Goal: Transaction & Acquisition: Purchase product/service

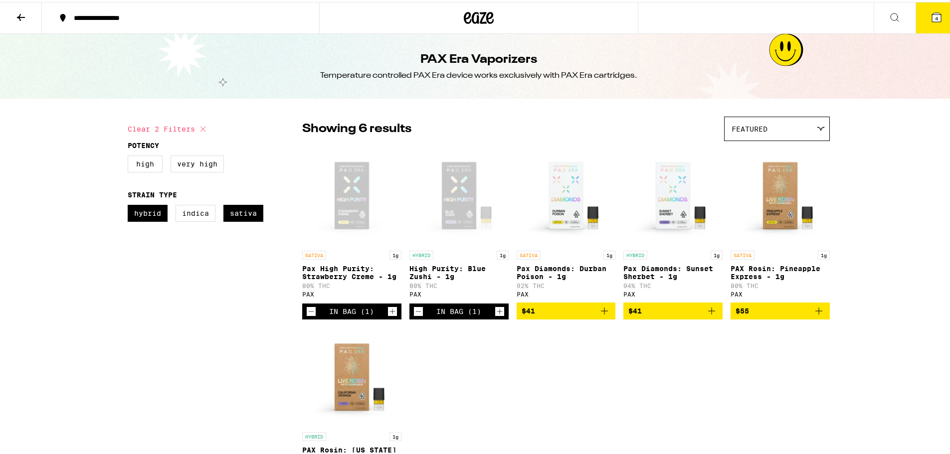
click at [935, 16] on span "4" at bounding box center [936, 16] width 3 height 6
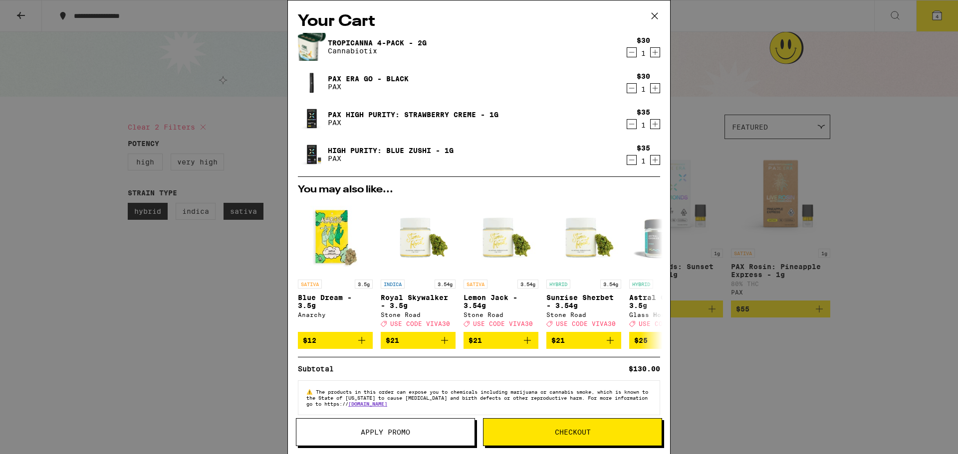
click at [559, 433] on span "Checkout" at bounding box center [573, 432] width 36 height 7
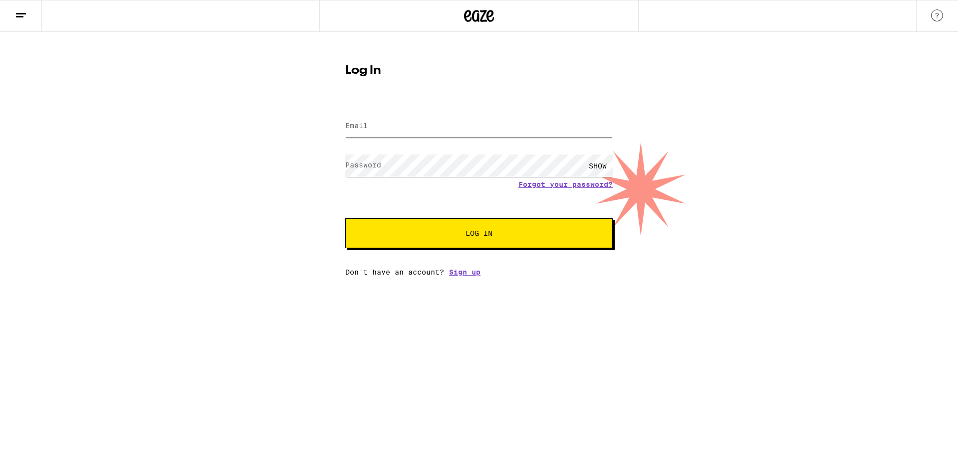
type input "[EMAIL_ADDRESS][DOMAIN_NAME]"
click at [482, 228] on button "Log In" at bounding box center [478, 233] width 267 height 30
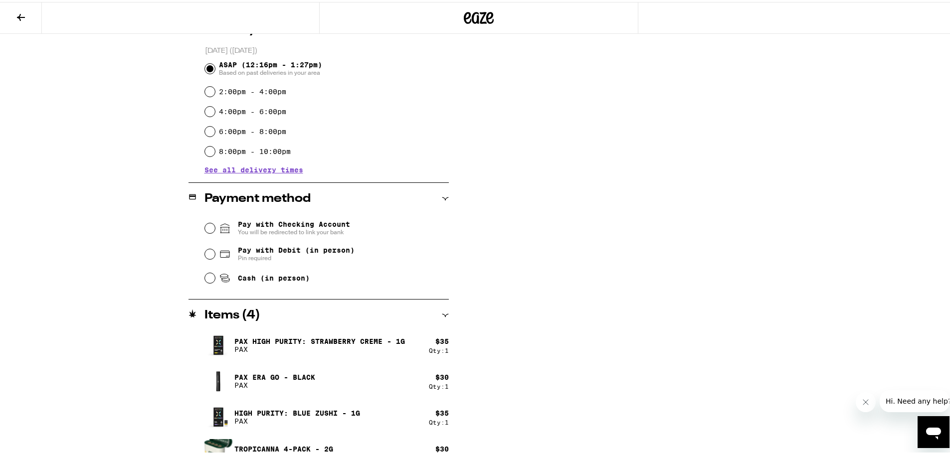
scroll to position [285, 0]
